Goal: Task Accomplishment & Management: Complete application form

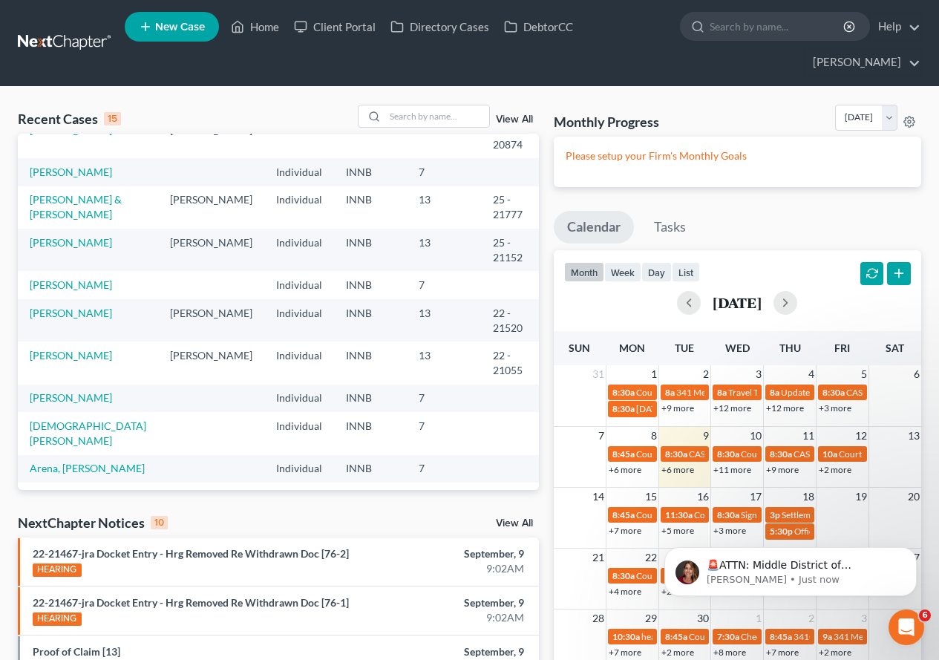
scroll to position [102, 0]
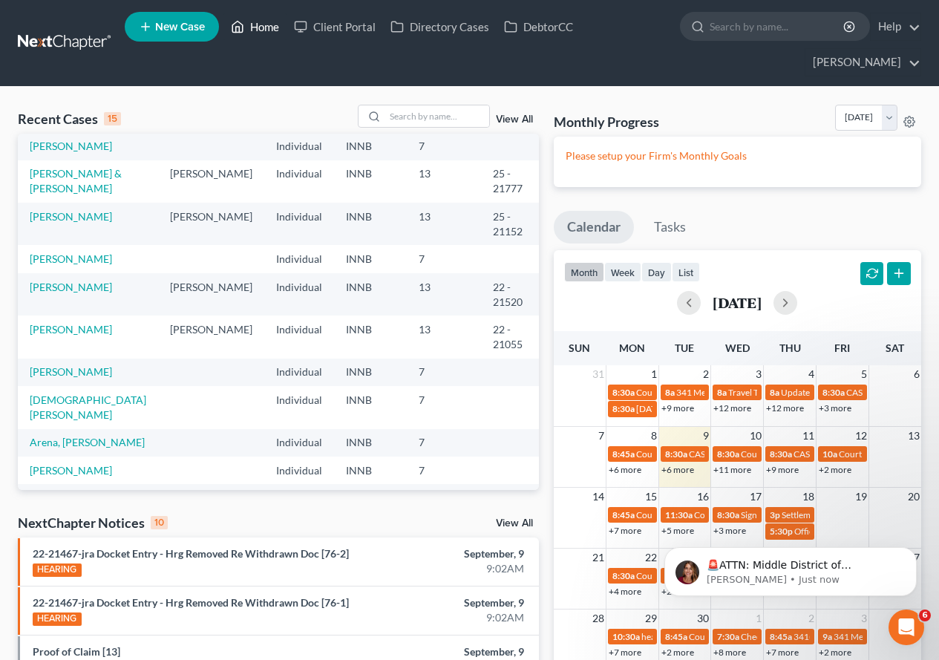
click at [260, 26] on link "Home" at bounding box center [254, 26] width 63 height 27
click at [258, 24] on link "Home" at bounding box center [254, 26] width 63 height 27
click at [259, 25] on link "Home" at bounding box center [254, 26] width 63 height 27
click at [421, 110] on input "search" at bounding box center [437, 116] width 104 height 22
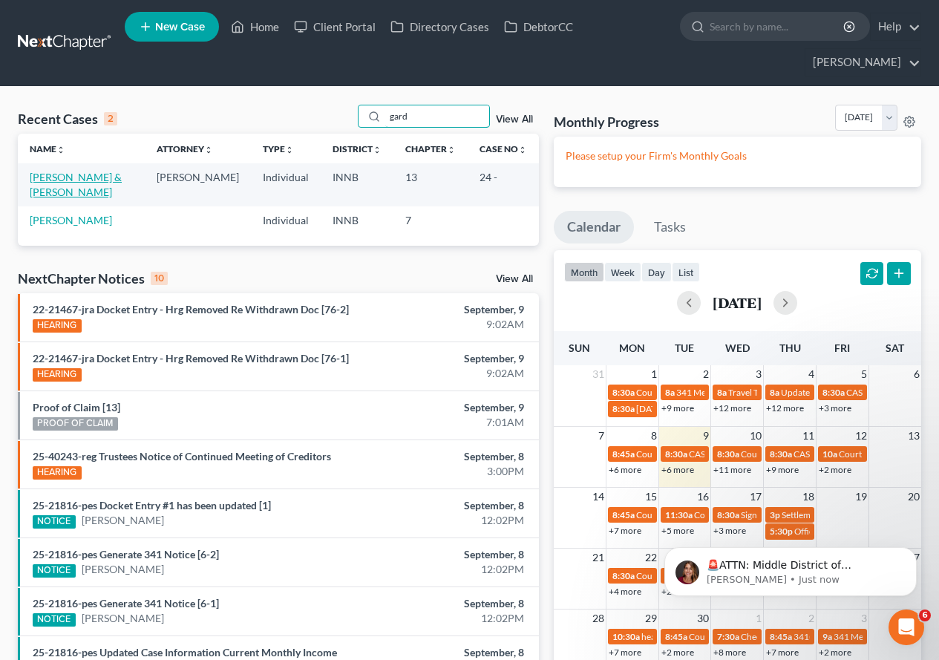
type input "gard"
click at [86, 174] on link "[PERSON_NAME] & [PERSON_NAME]" at bounding box center [76, 184] width 92 height 27
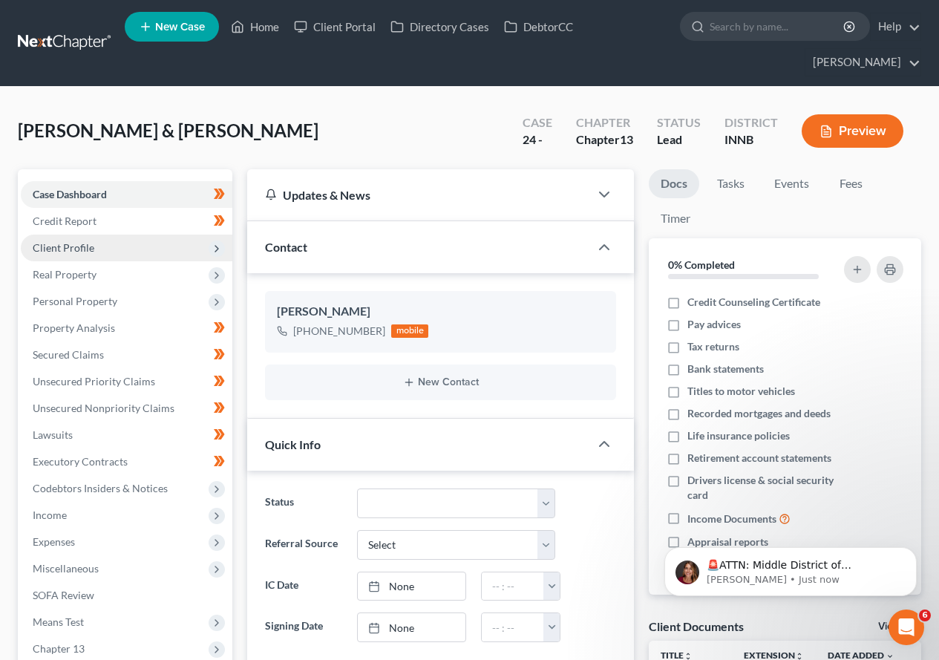
click at [71, 250] on span "Client Profile" at bounding box center [64, 247] width 62 height 13
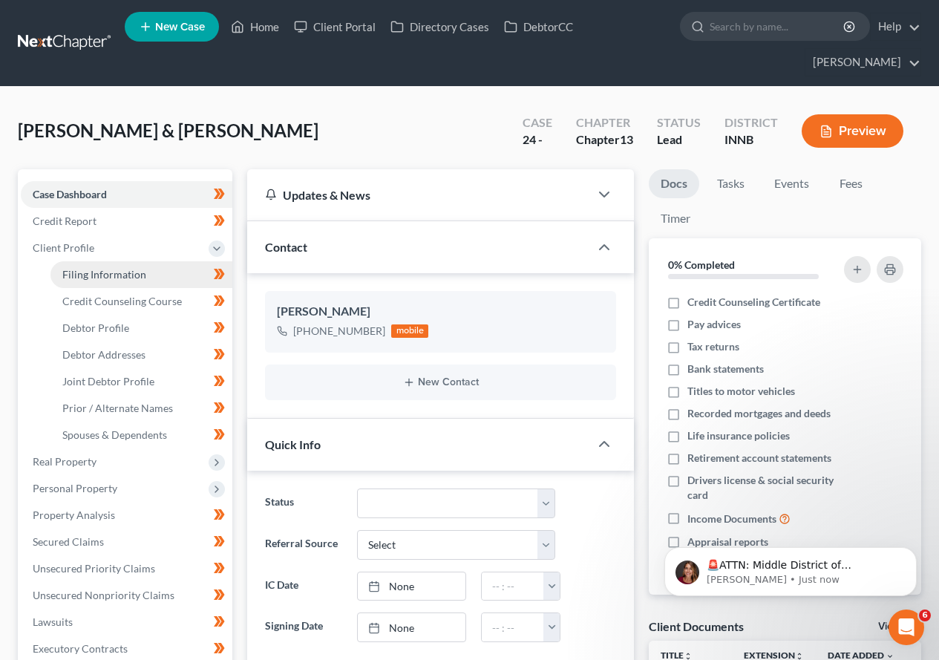
click at [79, 274] on span "Filing Information" at bounding box center [104, 274] width 84 height 13
select select "1"
select select "3"
select select "15"
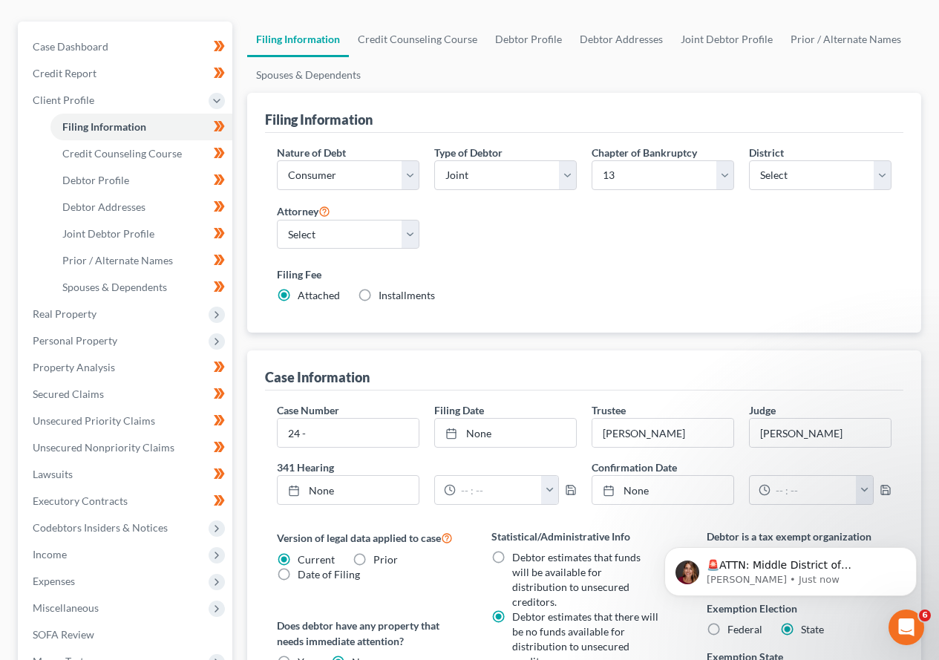
scroll to position [223, 0]
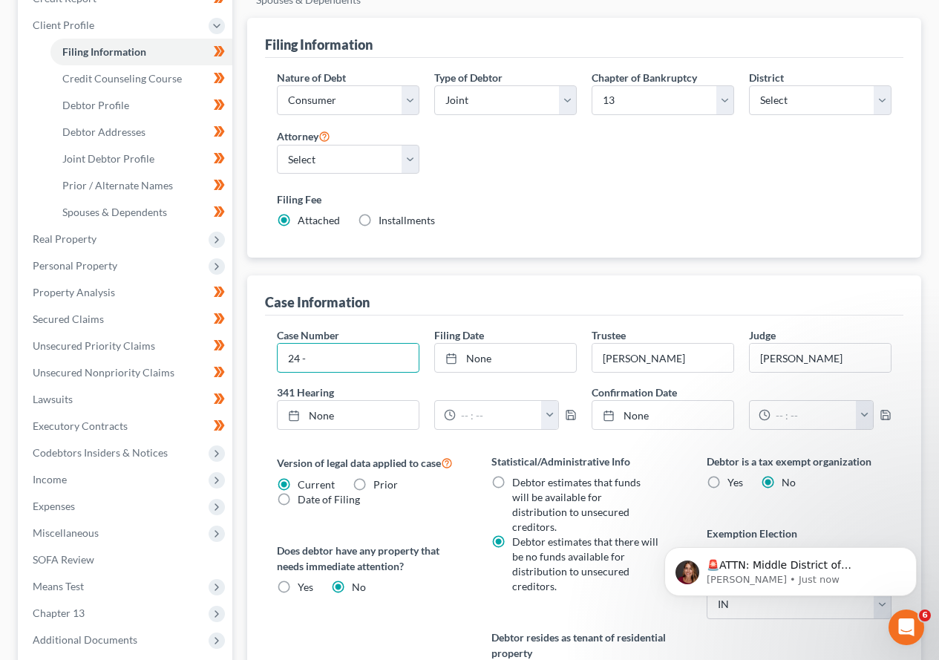
drag, startPoint x: 306, startPoint y: 354, endPoint x: 231, endPoint y: 347, distance: 75.3
click at [250, 350] on div "Case Information Case Number 24 - Filing Date None close Date Time chevron_left…" at bounding box center [584, 539] width 674 height 529
type input "25 - 40283"
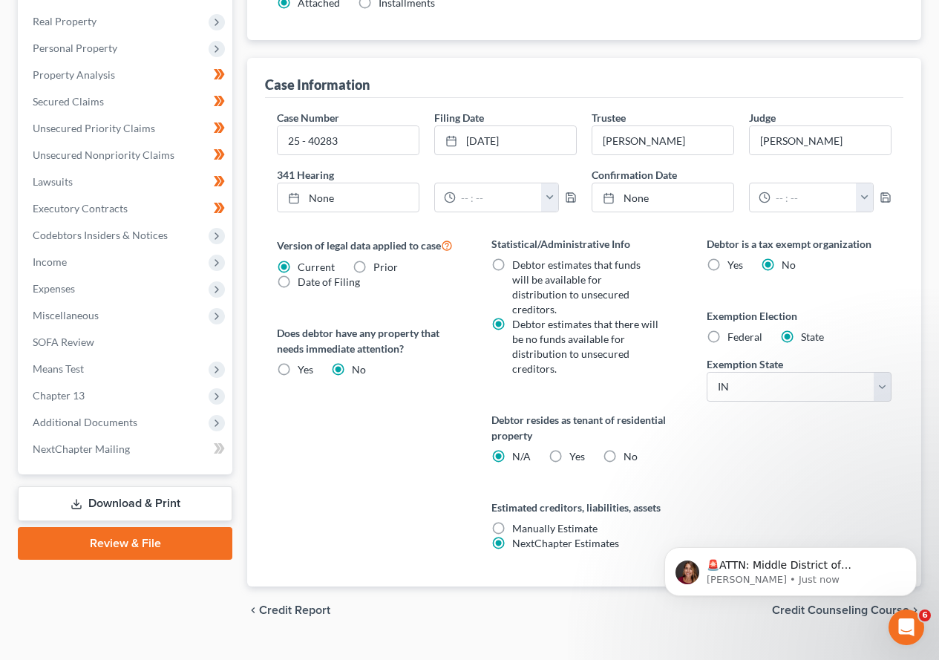
scroll to position [456, 0]
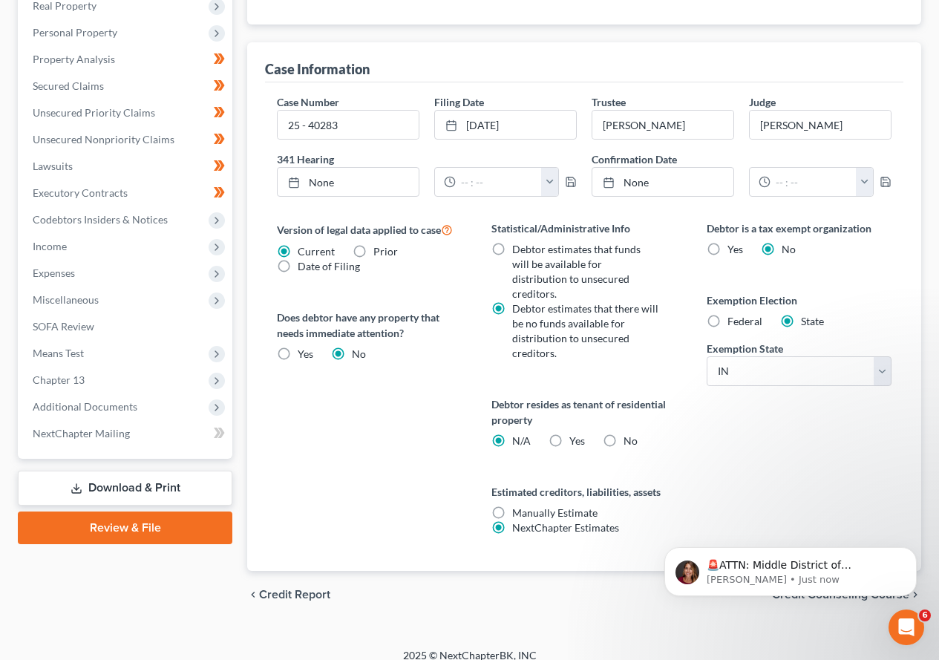
click at [102, 488] on link "Download & Print" at bounding box center [125, 488] width 215 height 35
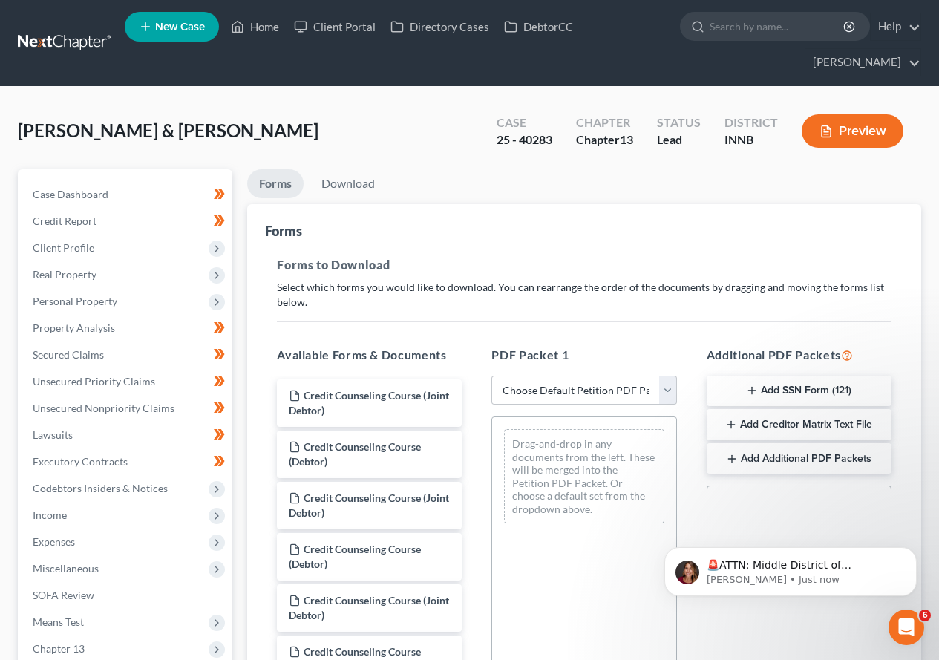
click at [768, 429] on button "Add Creditor Matrix Text File" at bounding box center [799, 424] width 185 height 31
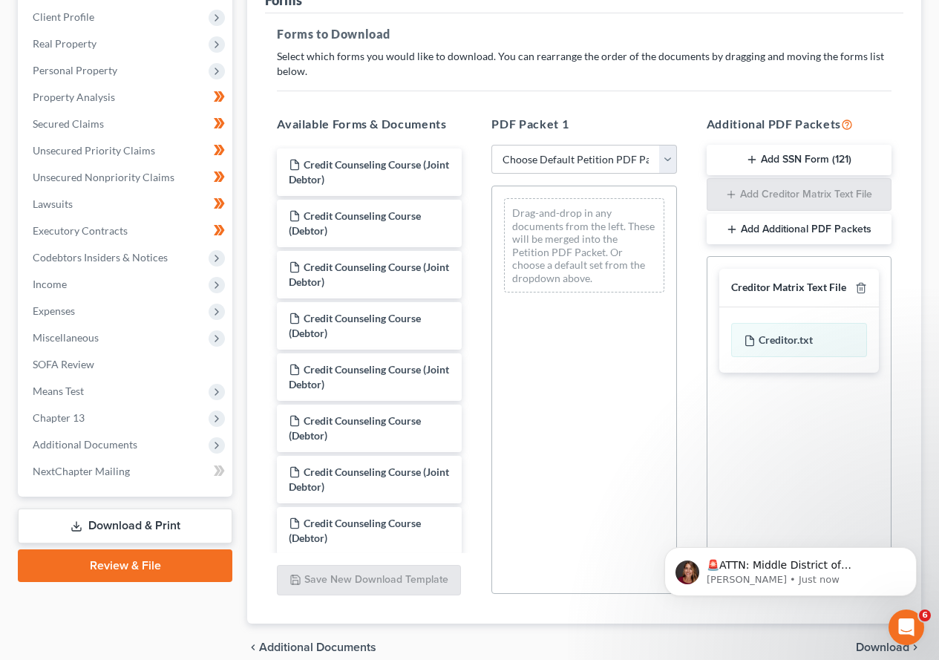
scroll to position [298, 0]
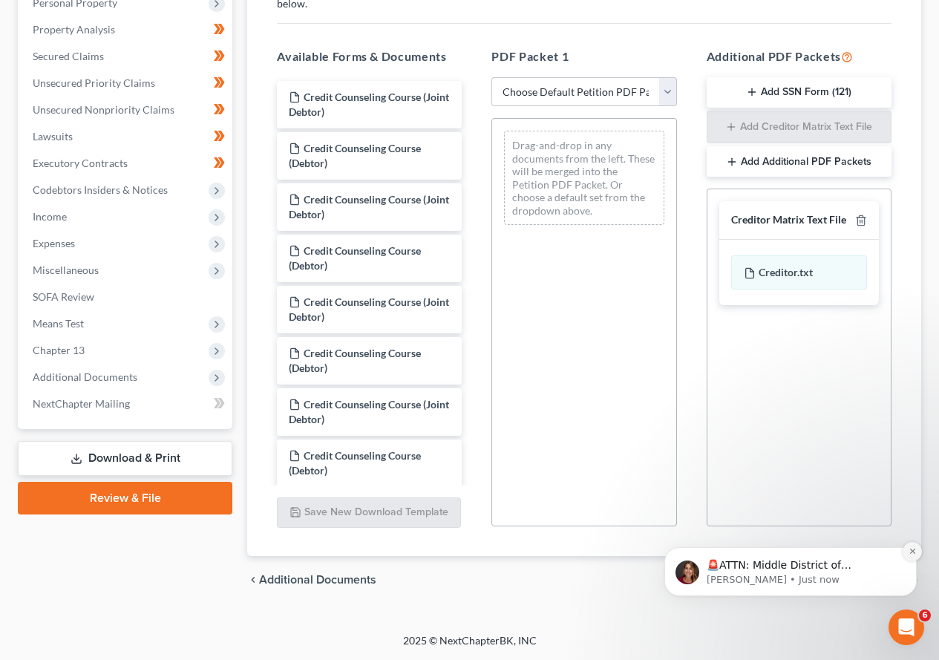
click at [916, 552] on icon "Dismiss notification" at bounding box center [913, 551] width 8 height 8
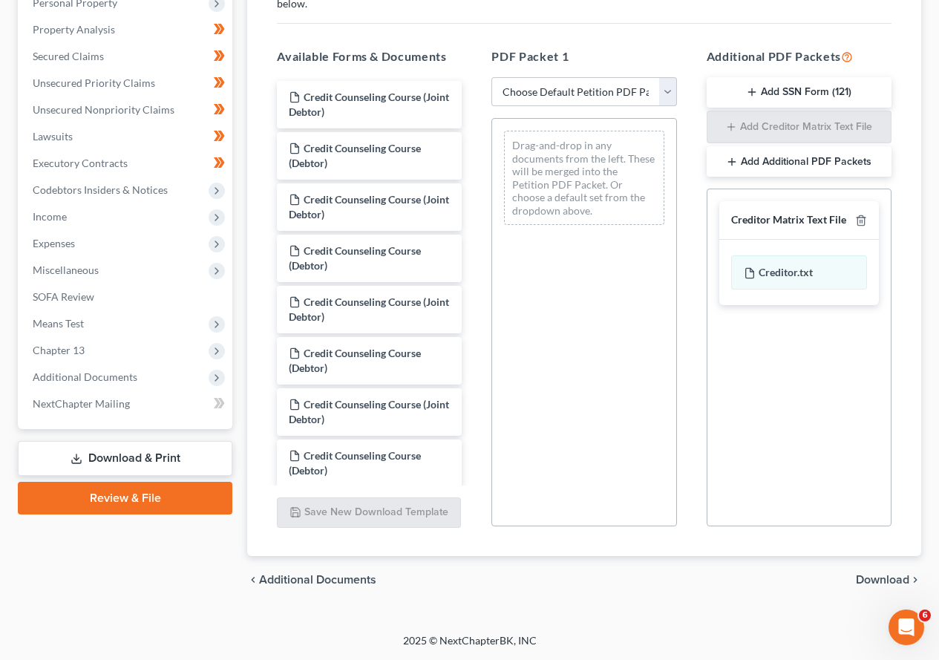
click at [889, 579] on span "Download" at bounding box center [882, 580] width 53 height 12
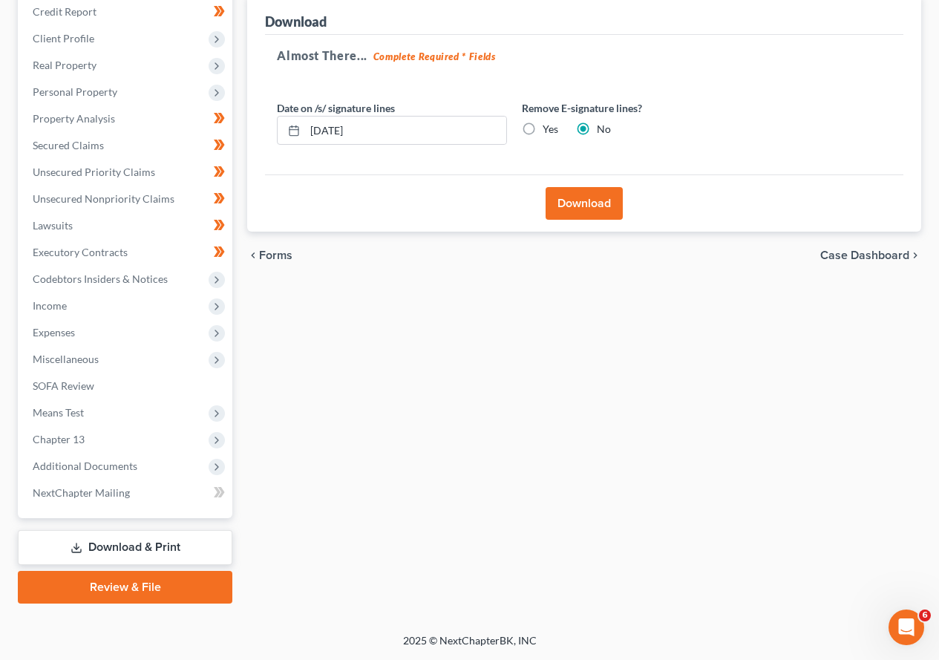
click at [578, 206] on button "Download" at bounding box center [584, 203] width 77 height 33
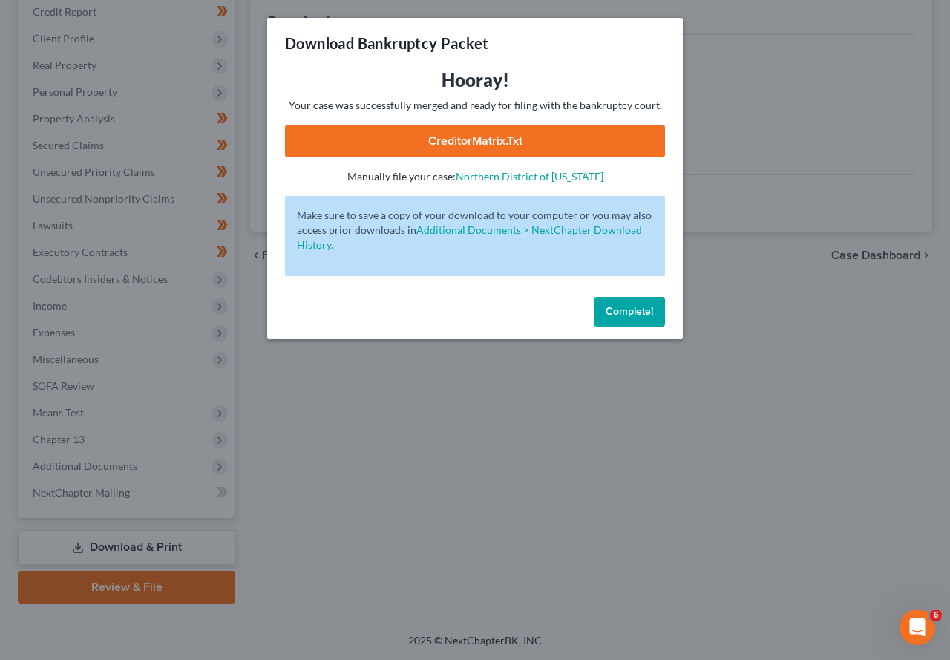
click at [459, 137] on link "CreditorMatrix.txt" at bounding box center [475, 141] width 380 height 33
click at [643, 319] on button "Complete!" at bounding box center [629, 312] width 71 height 30
